Goal: Transaction & Acquisition: Download file/media

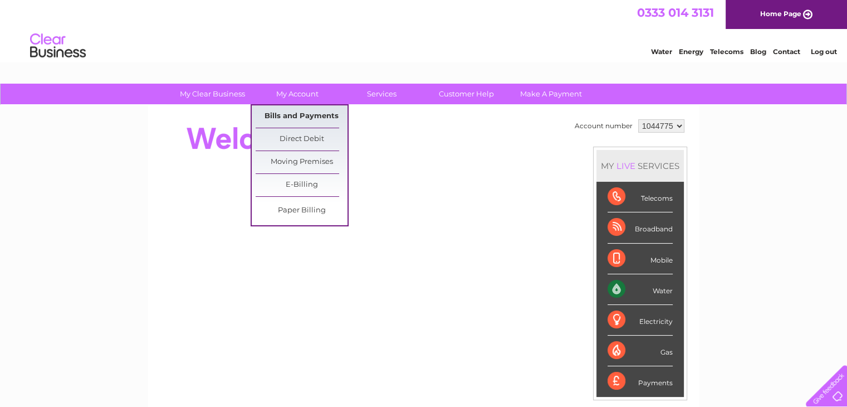
click at [327, 118] on link "Bills and Payments" at bounding box center [302, 116] width 92 height 22
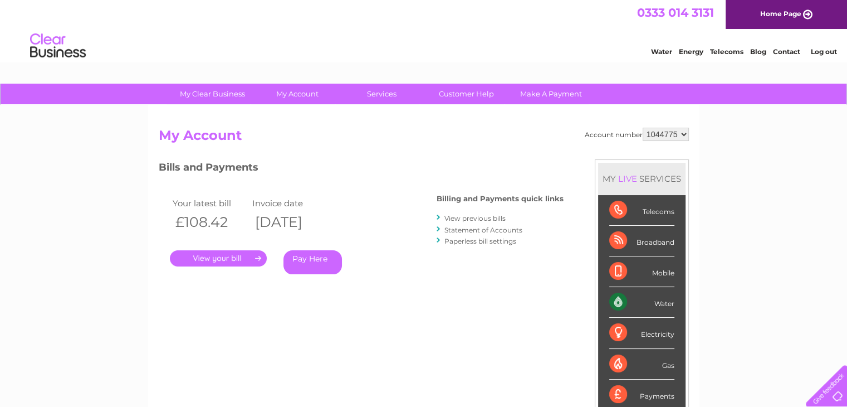
click at [231, 255] on link "." at bounding box center [218, 258] width 97 height 16
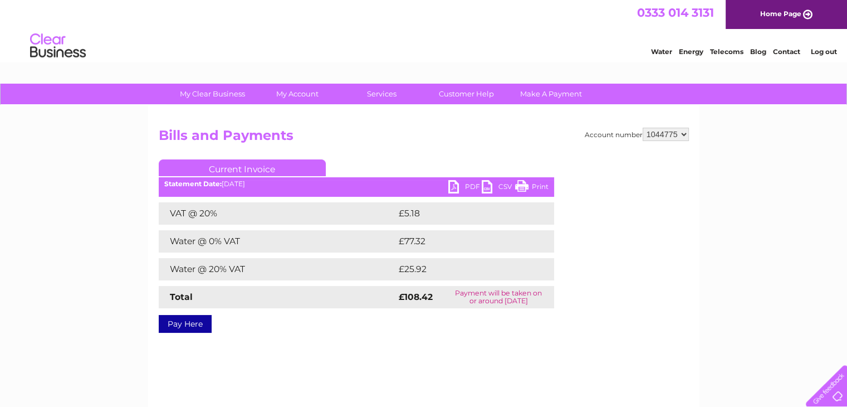
click at [460, 187] on link "PDF" at bounding box center [464, 188] width 33 height 16
click at [682, 136] on select "1044775 1093111" at bounding box center [666, 134] width 46 height 13
select select "1093111"
click at [643, 128] on select "1044775 1093111" at bounding box center [666, 134] width 46 height 13
click at [402, 152] on div "Account number 1044775 1093111 Bills and Payments Current Invoice PDF CSV Print" at bounding box center [424, 228] width 530 height 201
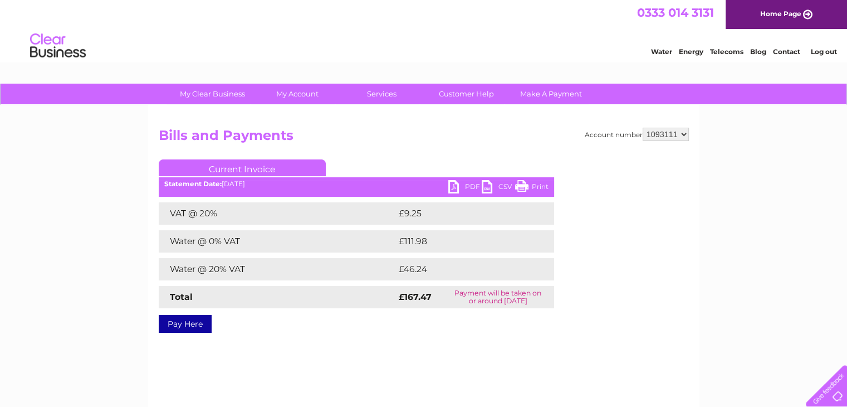
click at [467, 189] on link "PDF" at bounding box center [464, 188] width 33 height 16
click at [457, 190] on link "PDF" at bounding box center [464, 188] width 33 height 16
